Goal: Task Accomplishment & Management: Manage account settings

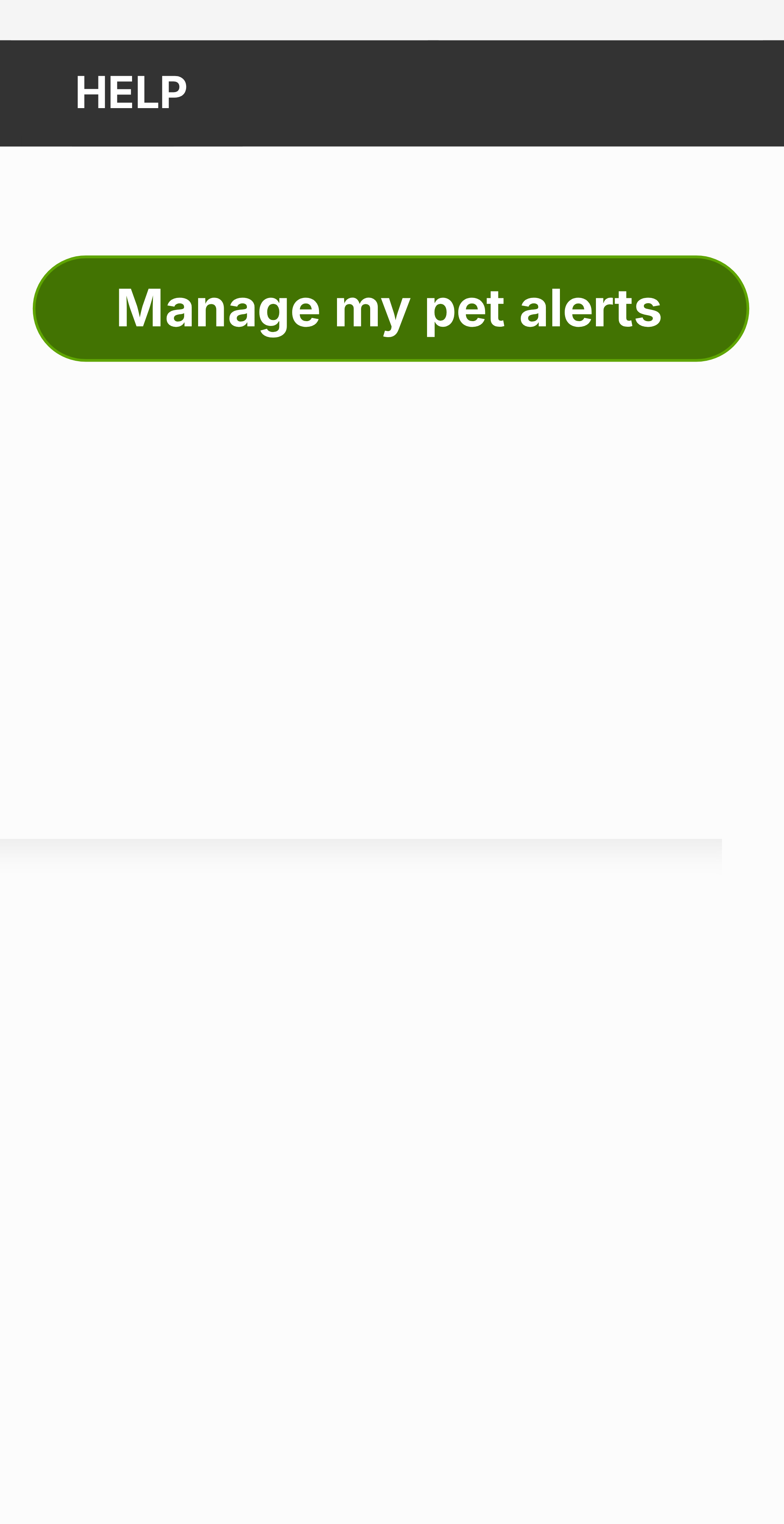
click at [655, 83] on link "Manage my pet alerts" at bounding box center [626, 80] width 105 height 16
